Goal: Transaction & Acquisition: Purchase product/service

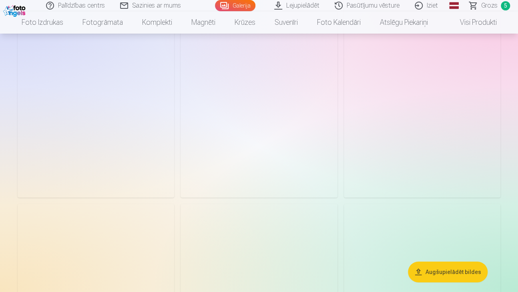
scroll to position [2403, 0]
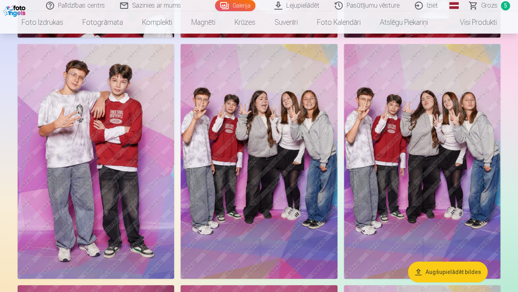
click at [141, 170] on img at bounding box center [96, 161] width 157 height 235
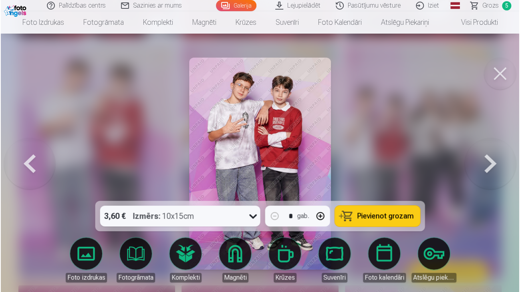
scroll to position [2411, 0]
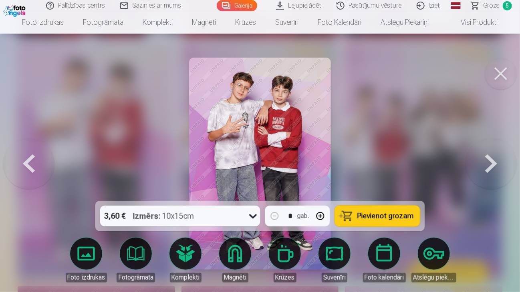
click at [497, 68] on button at bounding box center [501, 74] width 32 height 32
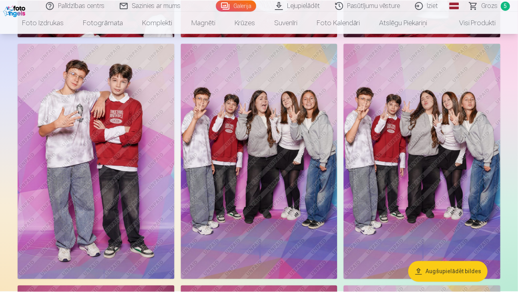
scroll to position [2403, 0]
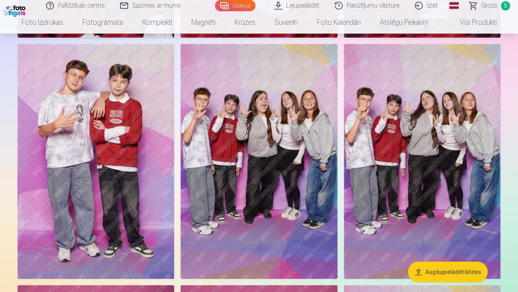
click at [143, 145] on img at bounding box center [96, 161] width 157 height 235
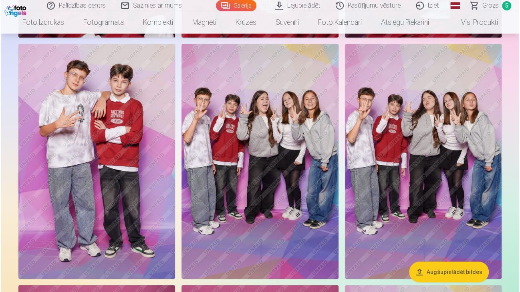
scroll to position [2411, 0]
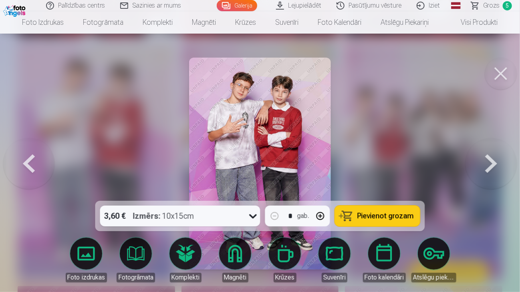
click at [501, 78] on button at bounding box center [501, 74] width 32 height 32
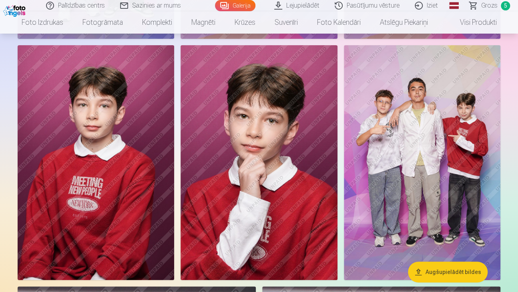
click at [410, 165] on img at bounding box center [422, 162] width 157 height 235
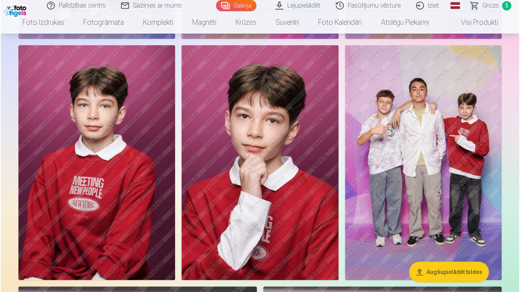
scroll to position [2653, 0]
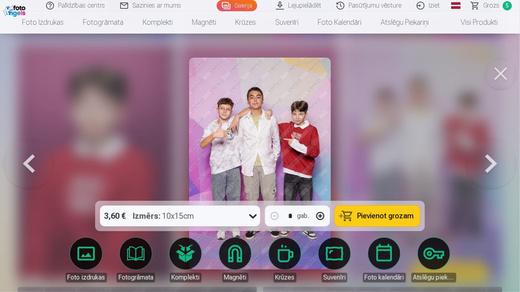
click at [507, 67] on button at bounding box center [501, 74] width 32 height 32
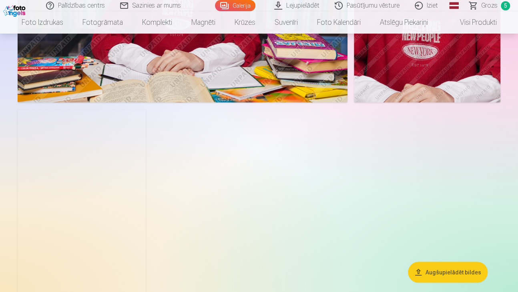
scroll to position [4446, 0]
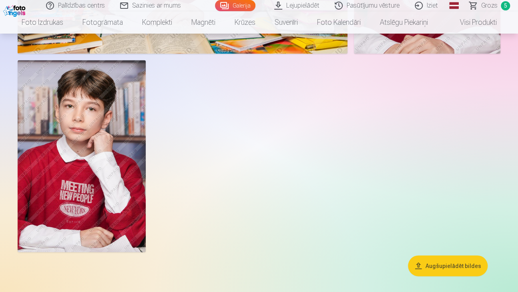
click at [483, 8] on span "Grozs" at bounding box center [489, 6] width 16 height 10
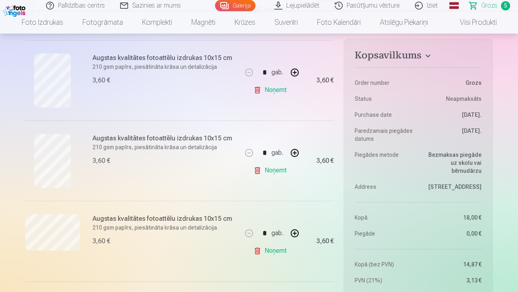
scroll to position [280, 0]
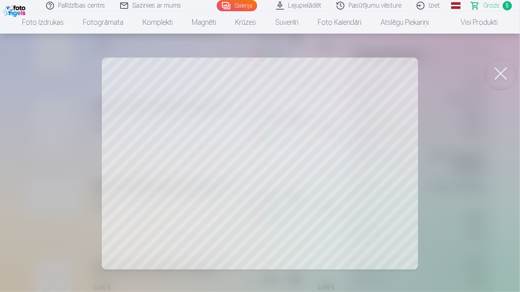
click at [510, 74] on button at bounding box center [501, 74] width 32 height 32
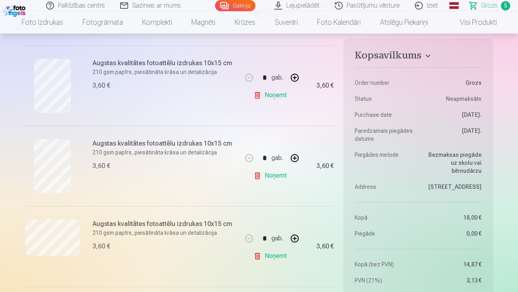
scroll to position [240, 0]
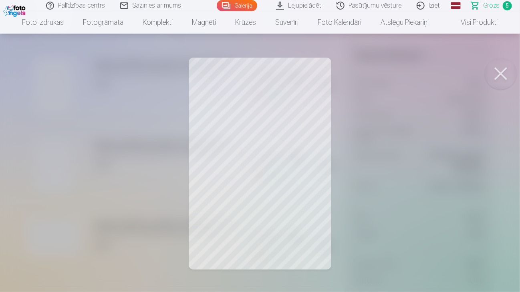
click at [503, 72] on button at bounding box center [501, 74] width 32 height 32
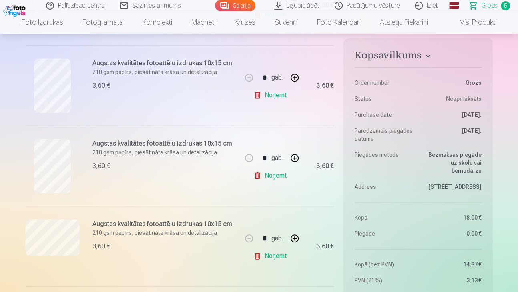
click at [263, 177] on link "Noņemt" at bounding box center [272, 176] width 36 height 16
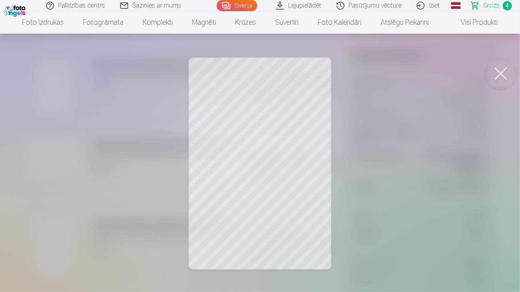
click at [511, 72] on button at bounding box center [501, 74] width 32 height 32
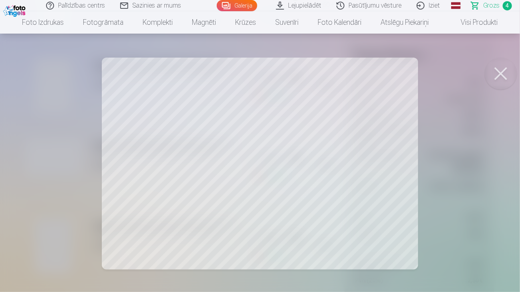
click at [495, 67] on button at bounding box center [501, 74] width 32 height 32
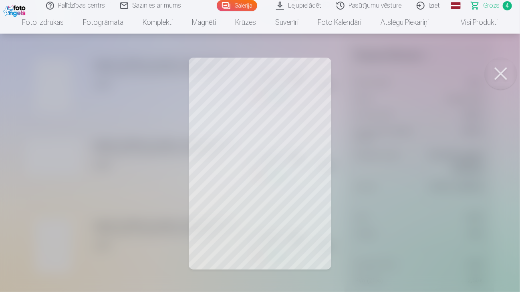
drag, startPoint x: 488, startPoint y: 69, endPoint x: 482, endPoint y: 72, distance: 6.1
click at [488, 70] on button at bounding box center [501, 74] width 32 height 32
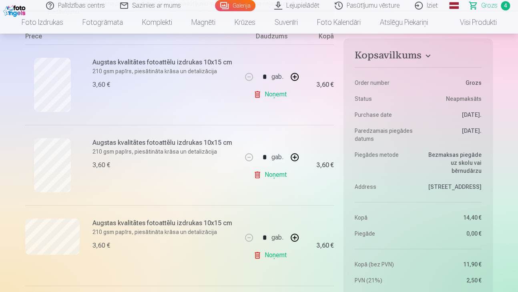
scroll to position [160, 0]
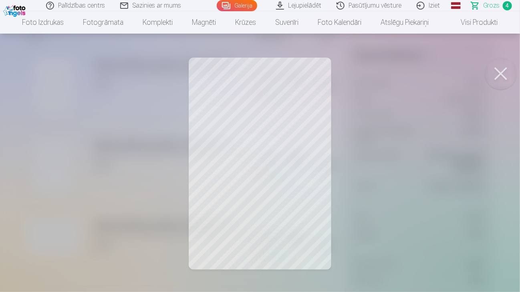
click at [507, 79] on button at bounding box center [501, 74] width 32 height 32
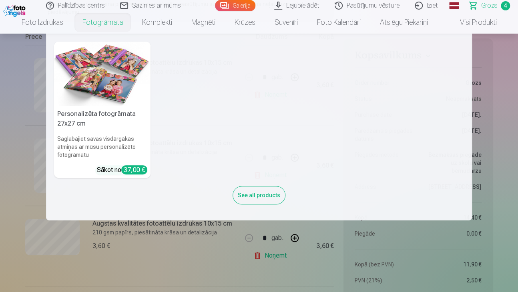
click at [99, 23] on link "Fotogrāmata" at bounding box center [103, 22] width 60 height 22
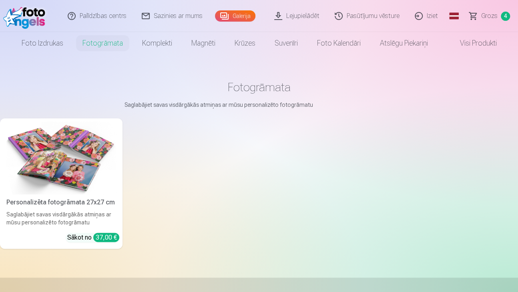
click at [231, 14] on link "Galerija" at bounding box center [235, 15] width 40 height 11
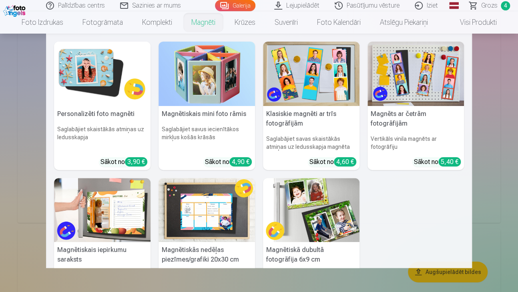
scroll to position [921, 0]
